Goal: Task Accomplishment & Management: Use online tool/utility

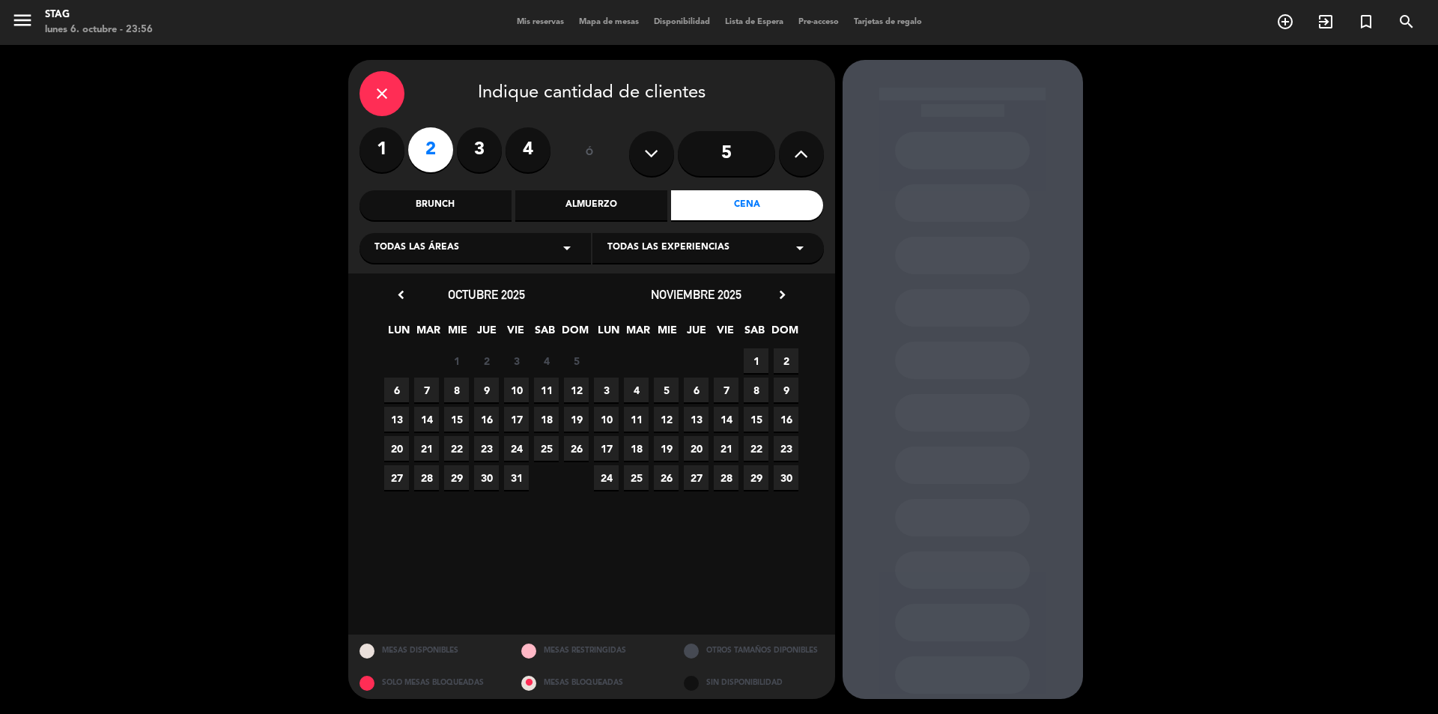
click at [376, 91] on icon "close" at bounding box center [382, 94] width 18 height 18
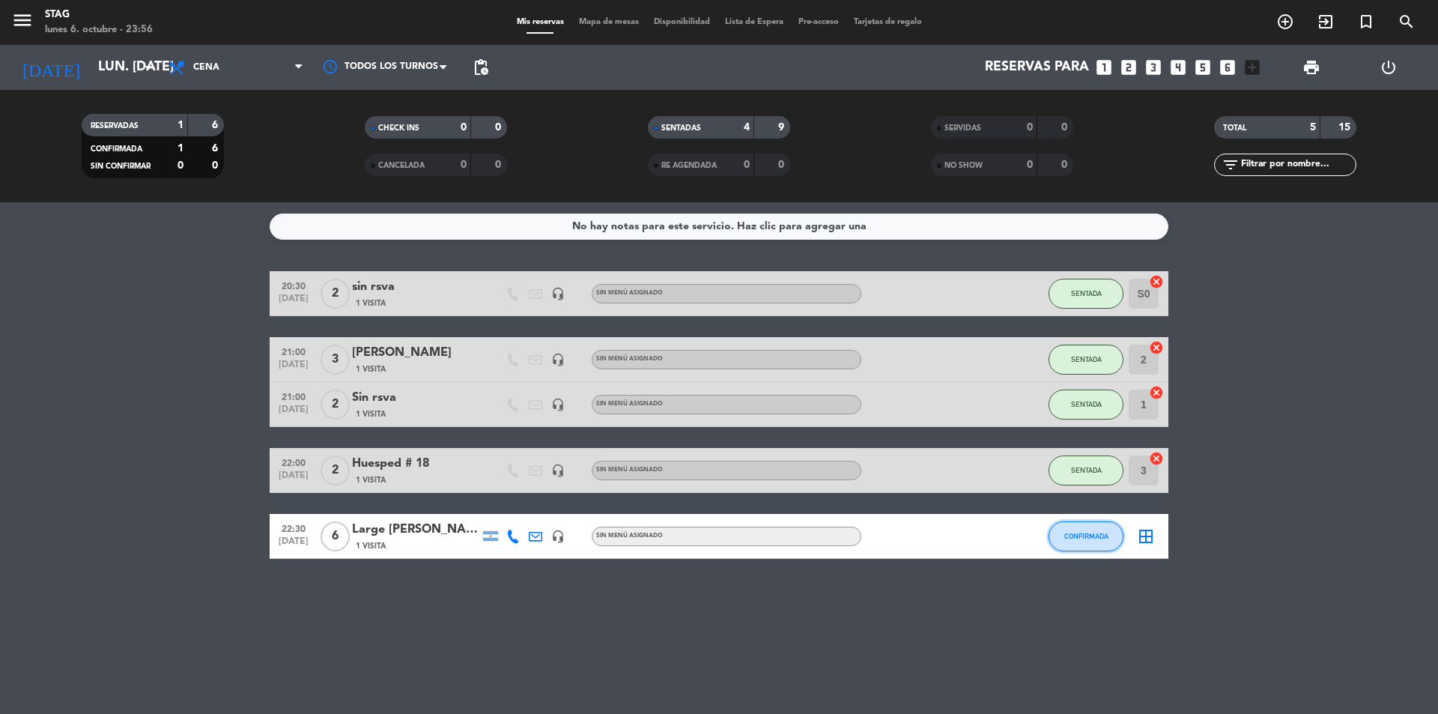
click at [1100, 540] on button "CONFIRMADA" at bounding box center [1085, 536] width 75 height 30
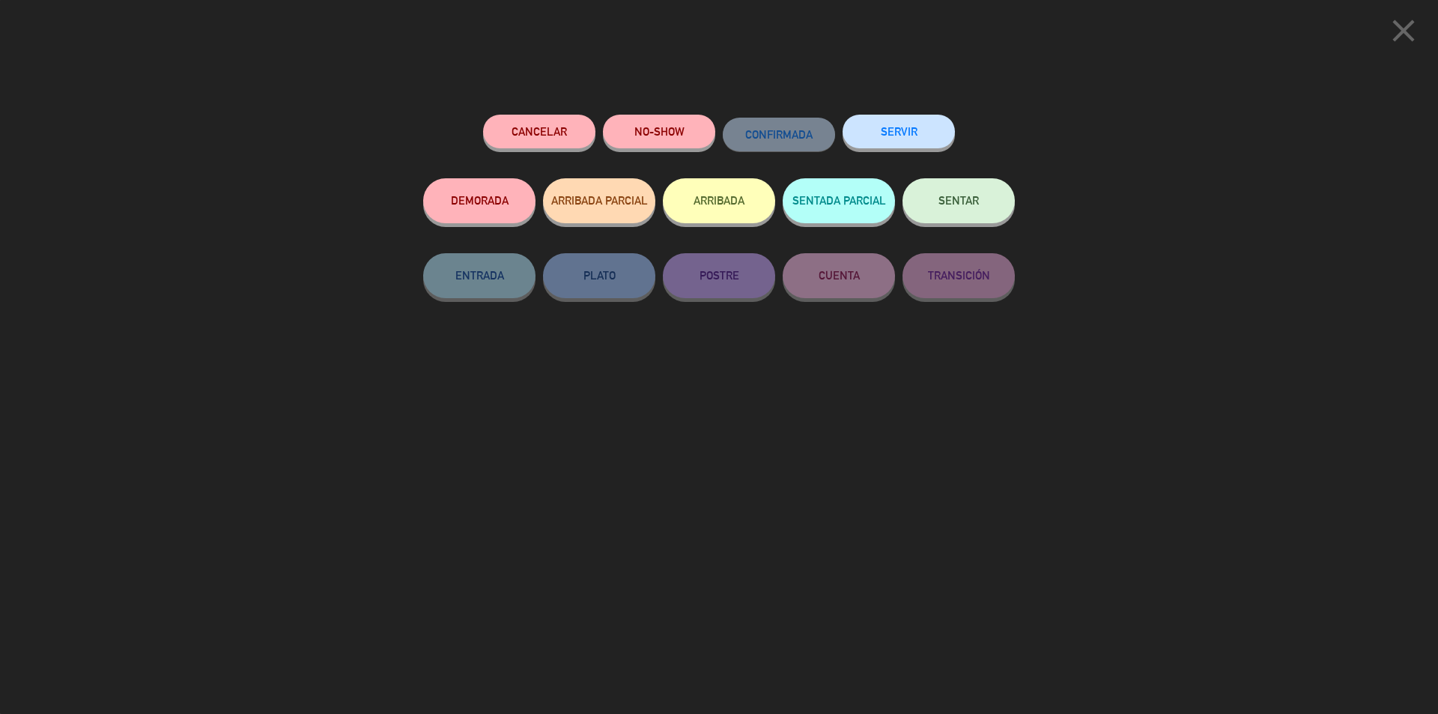
click at [962, 210] on button "SENTAR" at bounding box center [958, 200] width 112 height 45
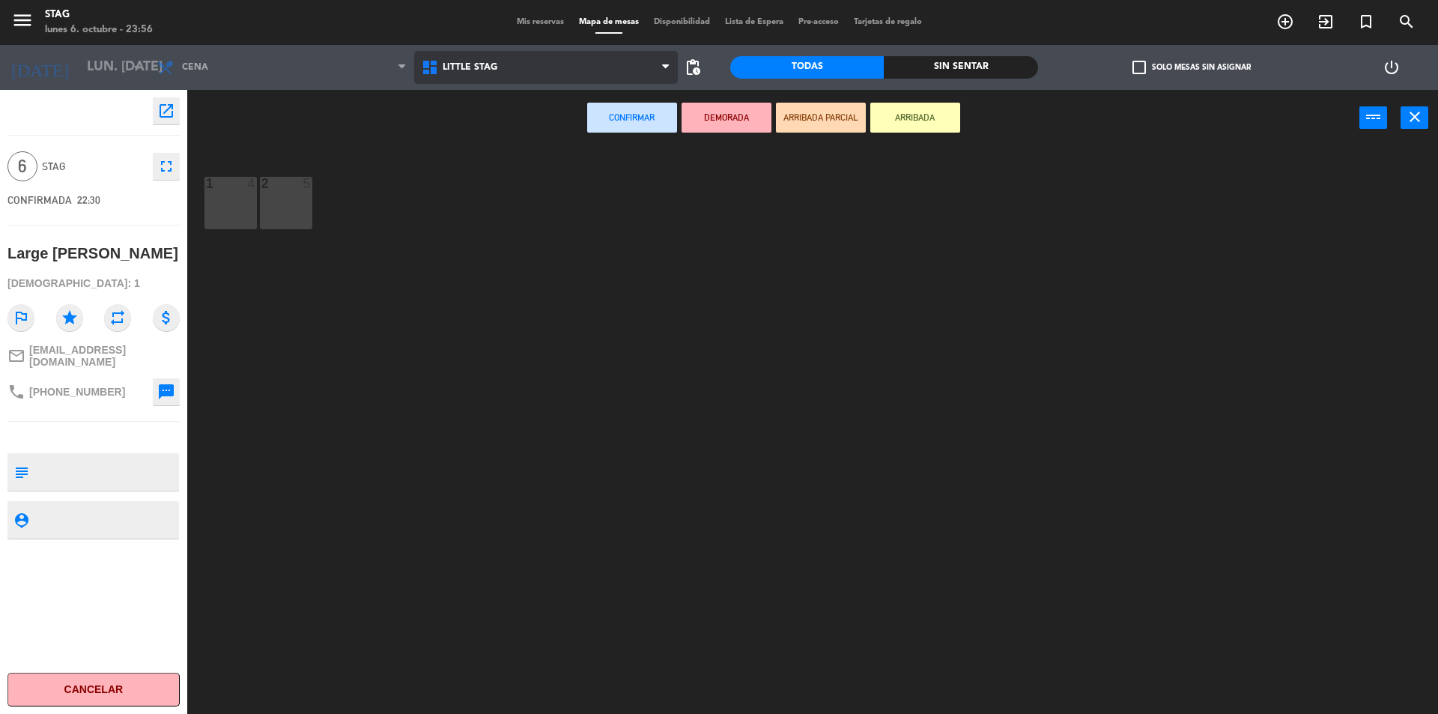
click at [470, 64] on span "Little Stag" at bounding box center [470, 67] width 55 height 10
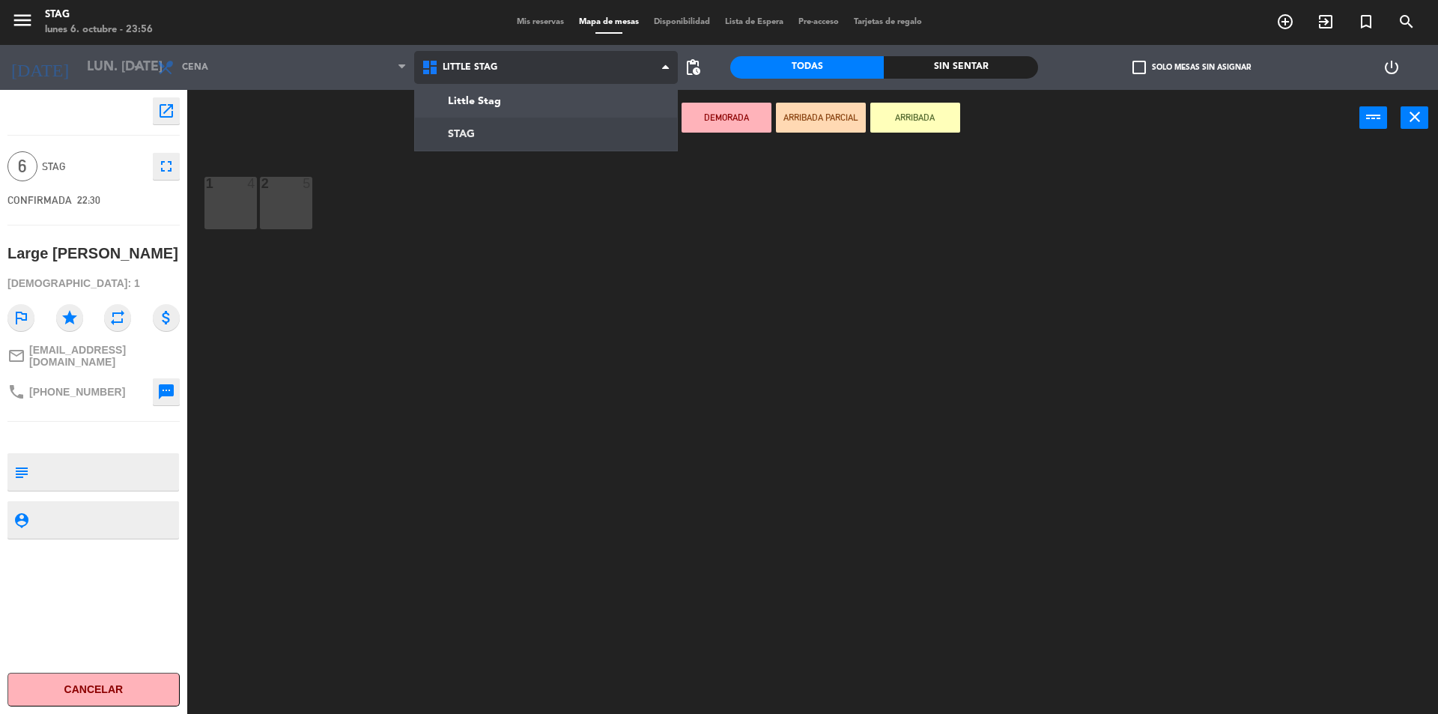
click at [463, 131] on ng-component "menu STAG lunes 6. octubre - 23:56 Mis reservas Mapa de mesas Disponibilidad Li…" at bounding box center [719, 358] width 1438 height 717
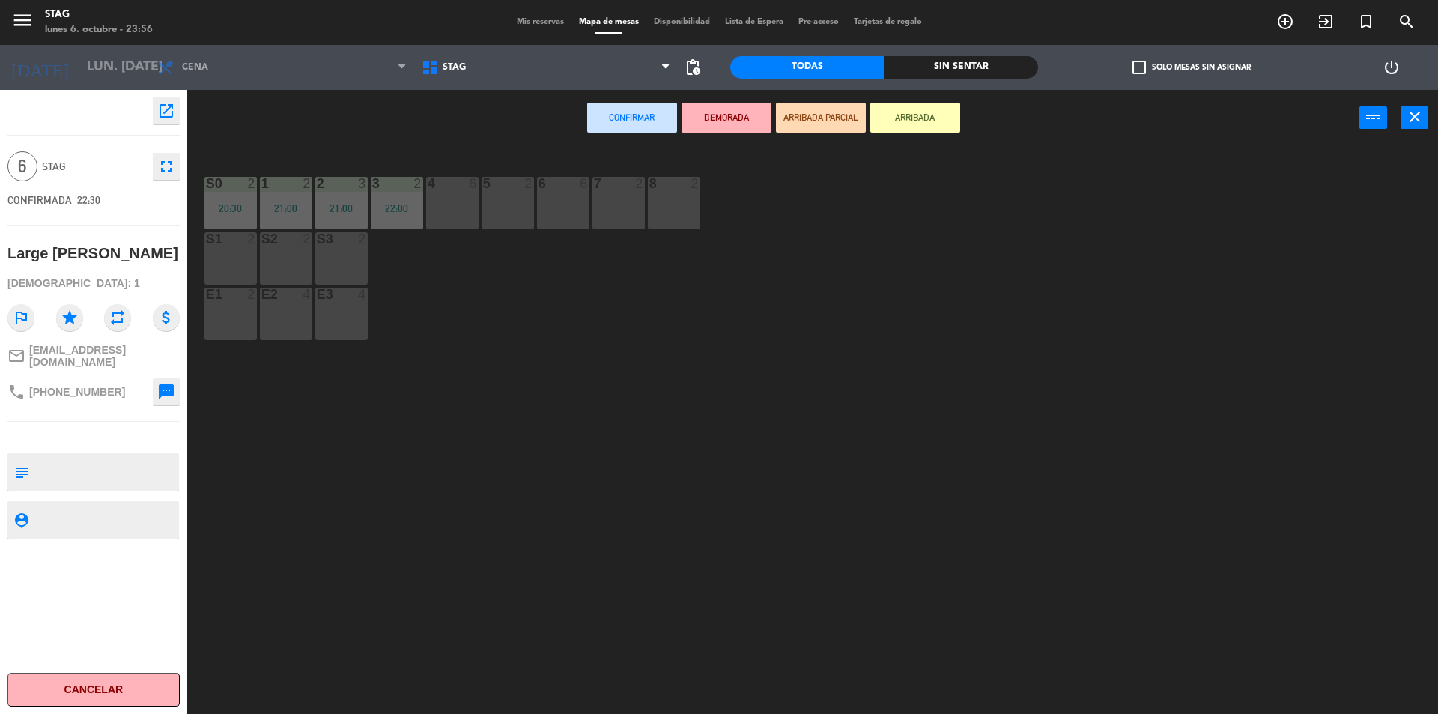
click at [454, 215] on div "4 6" at bounding box center [452, 203] width 52 height 52
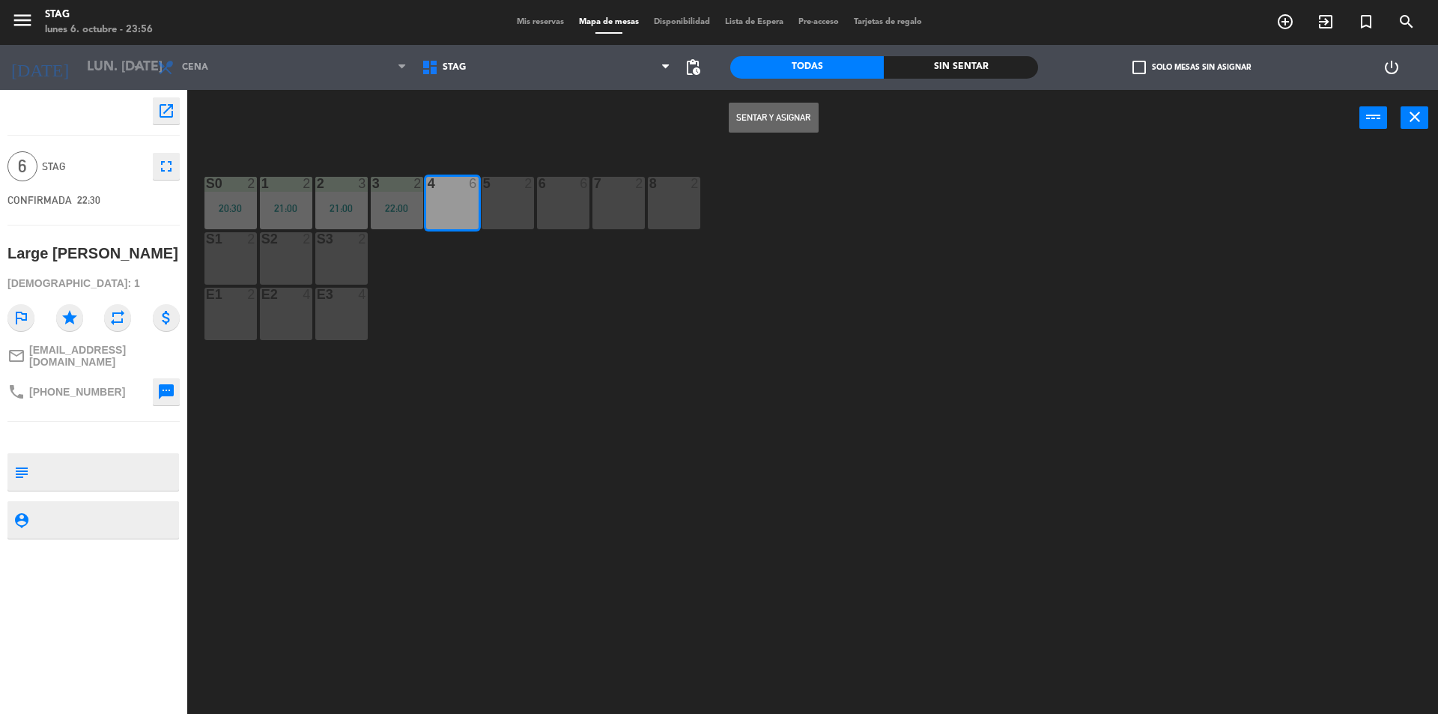
drag, startPoint x: 753, startPoint y: 116, endPoint x: 773, endPoint y: 113, distance: 20.4
click at [773, 113] on button "Sentar y Asignar" at bounding box center [774, 118] width 90 height 30
